Goal: Task Accomplishment & Management: Manage account settings

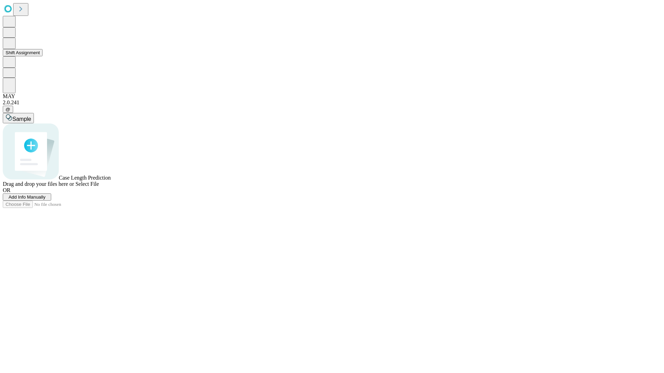
click at [43, 56] on button "Shift Assignment" at bounding box center [23, 52] width 40 height 7
